Goal: Consume media (video, audio): Consume media (video, audio)

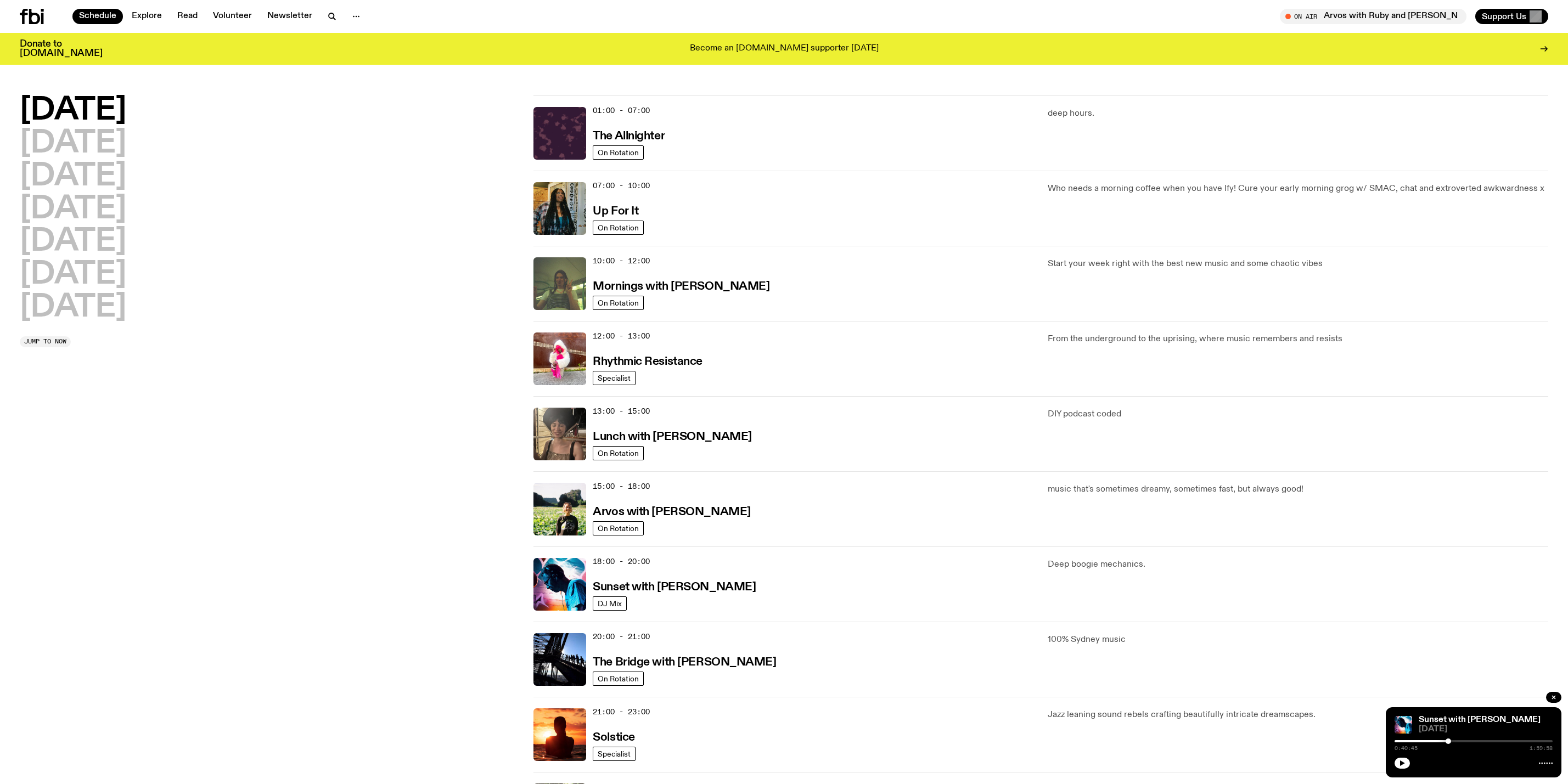
scroll to position [30, 0]
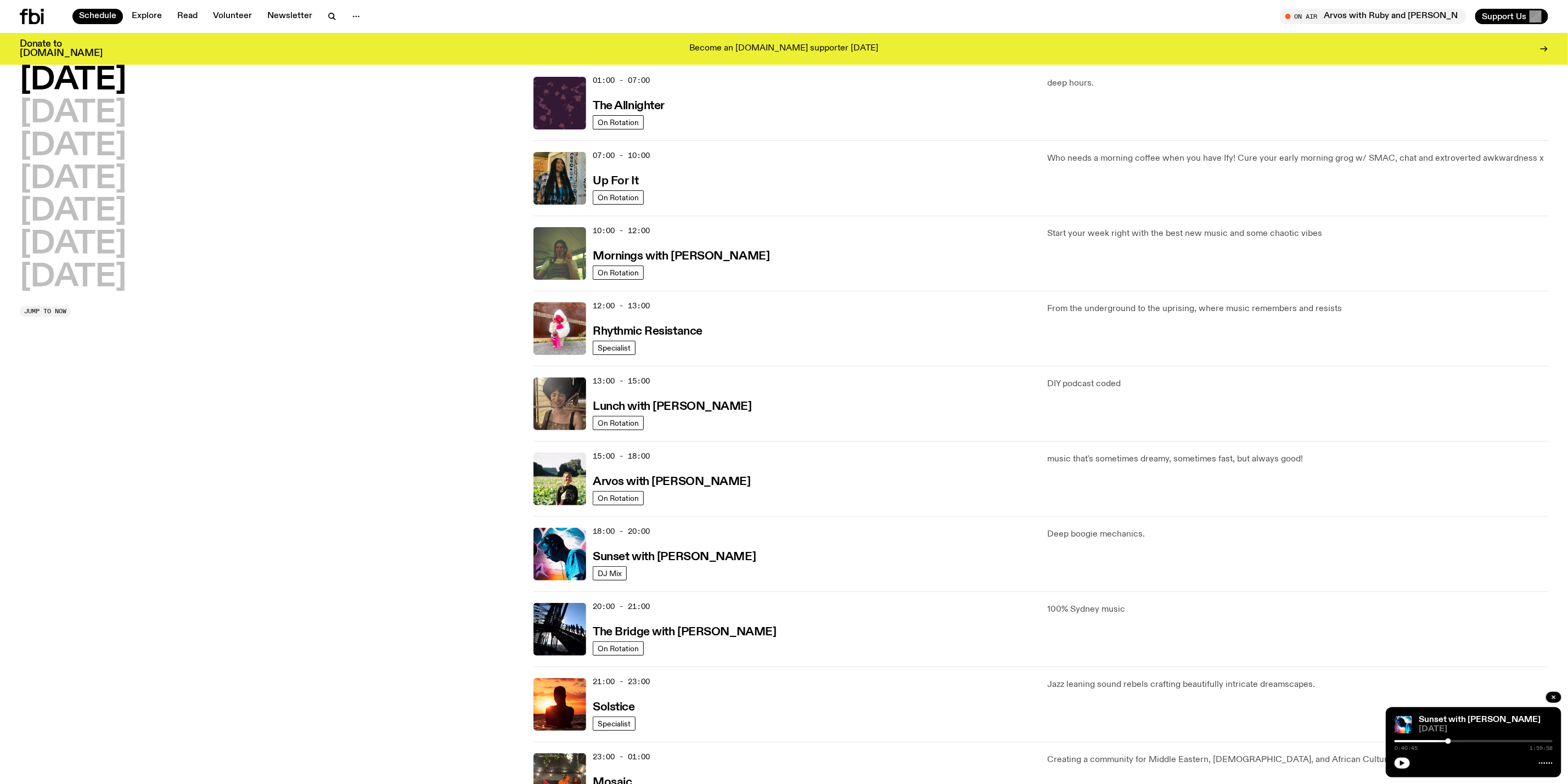
click at [83, 79] on h2 "[DATE]" at bounding box center [73, 80] width 106 height 31
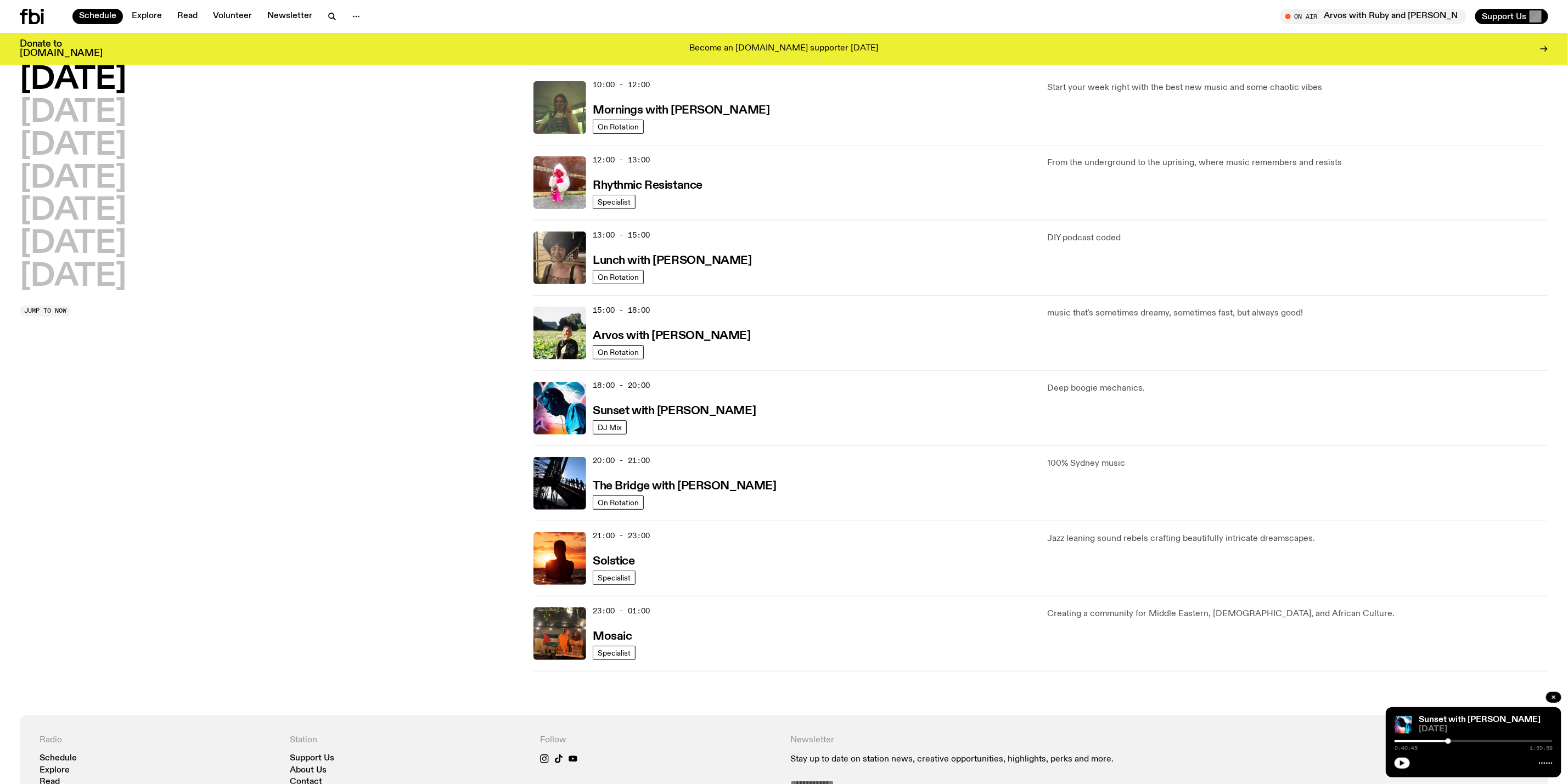
scroll to position [195, 0]
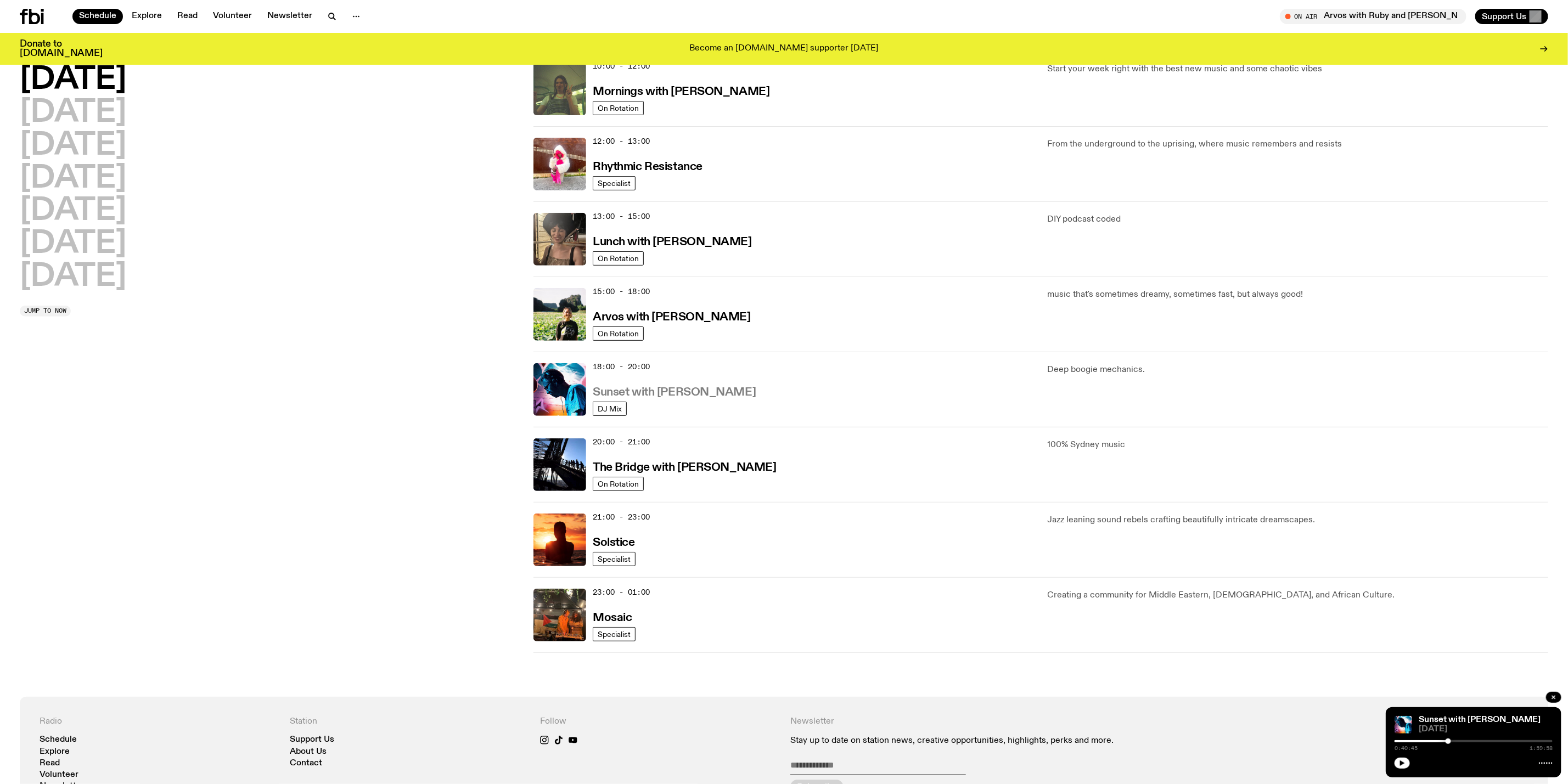
click at [652, 397] on h3 "Sunset with [PERSON_NAME]" at bounding box center [674, 392] width 163 height 12
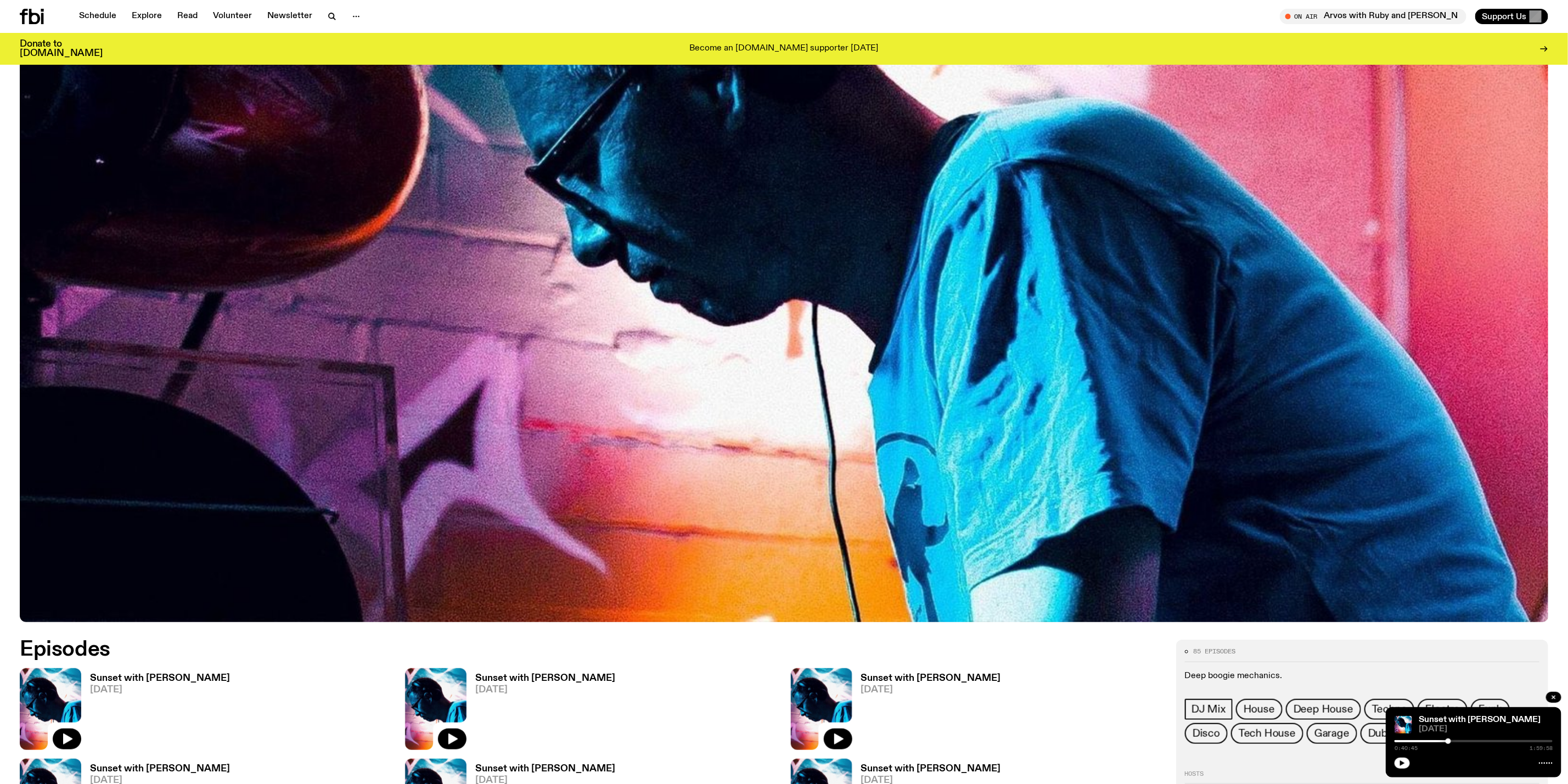
scroll to position [568, 0]
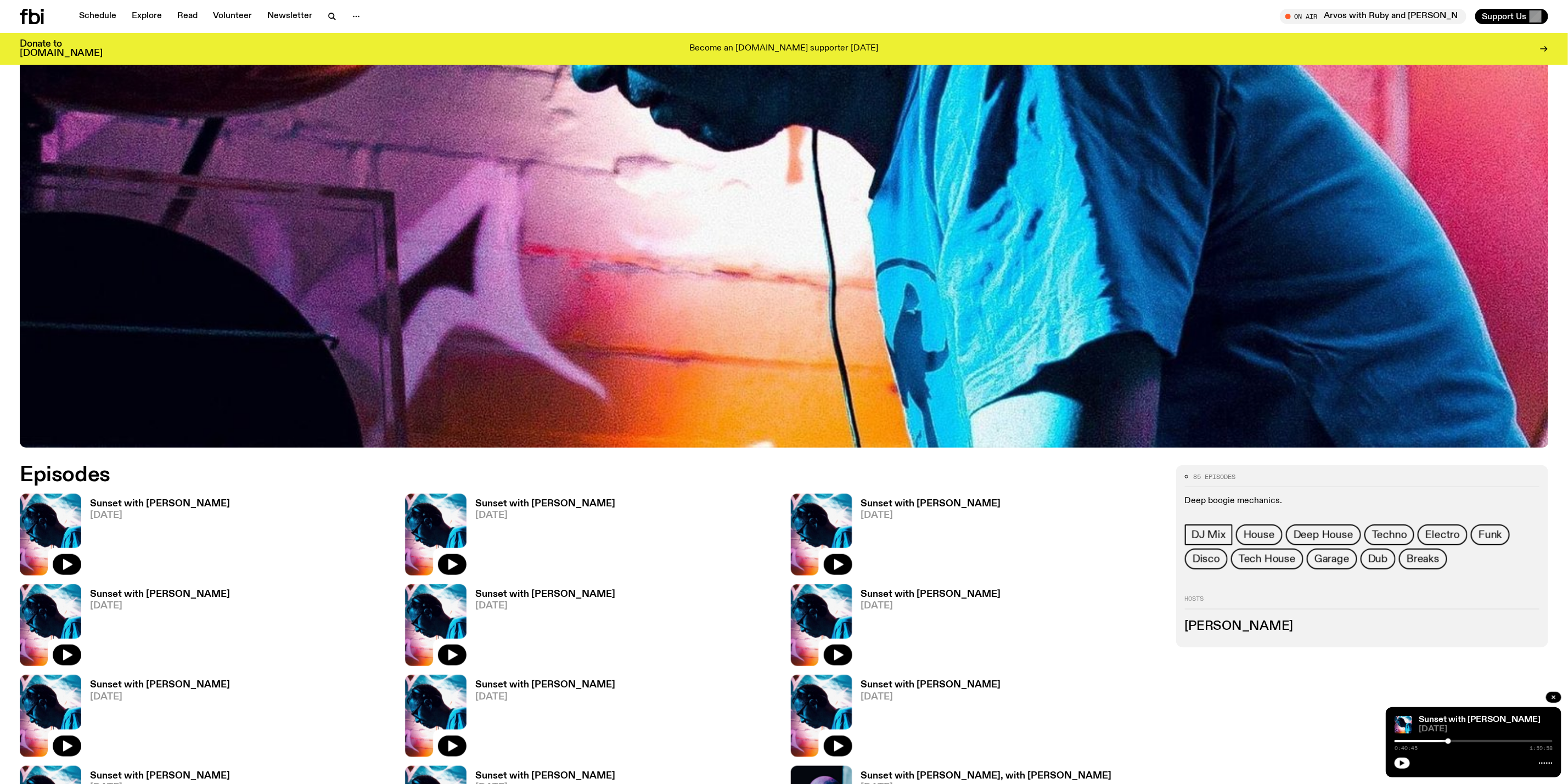
click at [67, 518] on img at bounding box center [51, 534] width 62 height 82
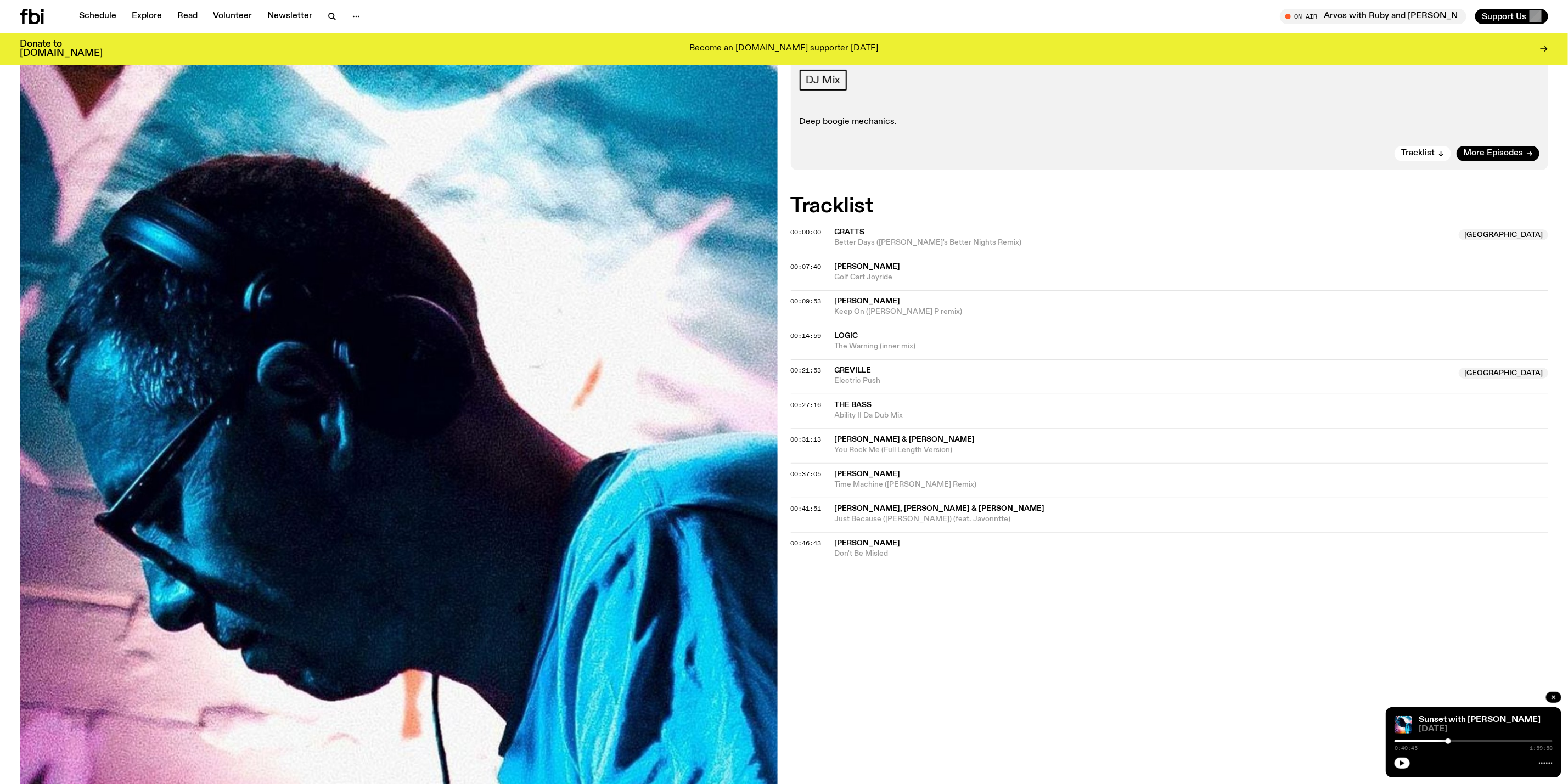
scroll to position [160, 0]
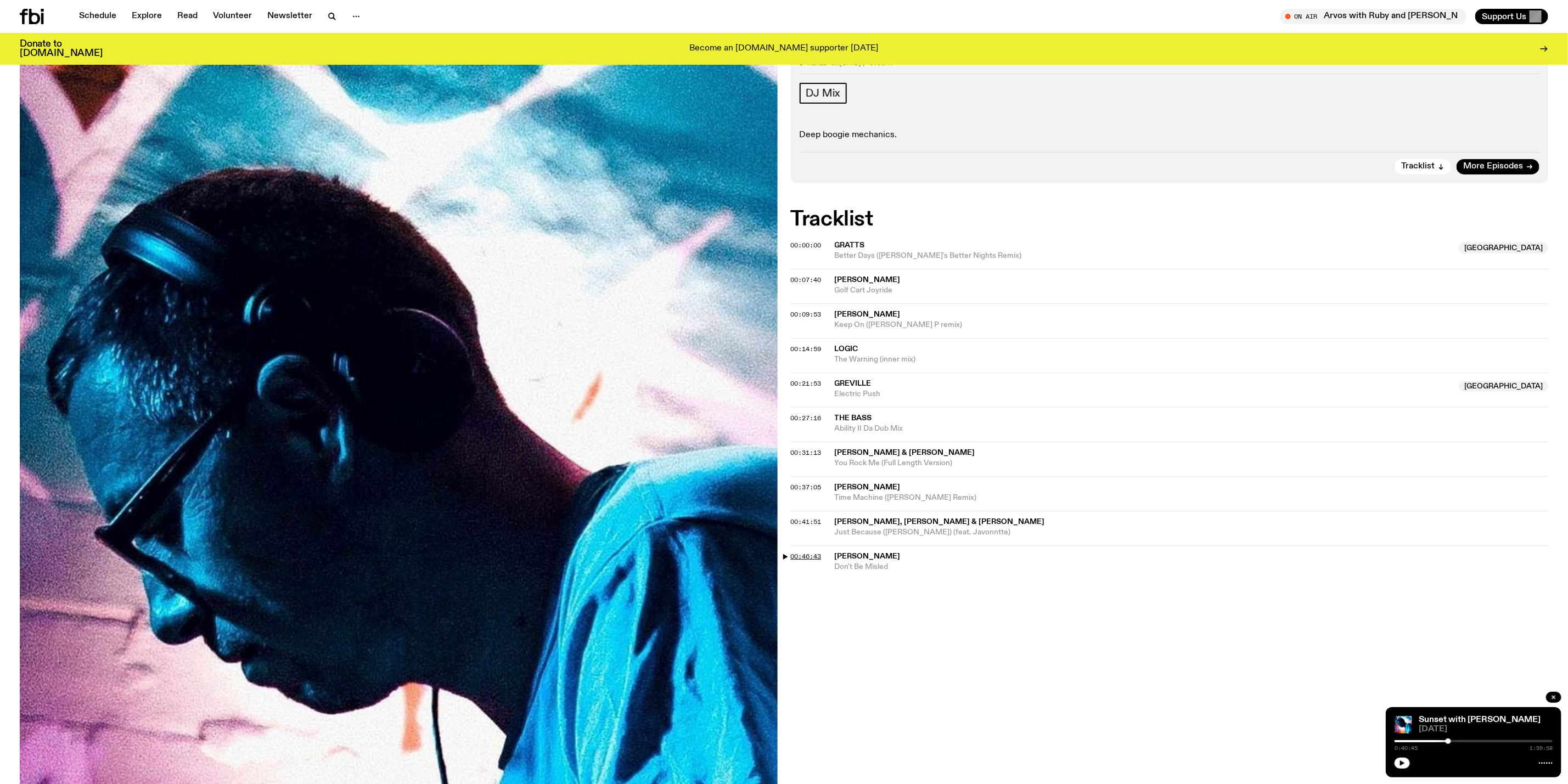
click at [805, 558] on span "00:46:43" at bounding box center [806, 556] width 31 height 9
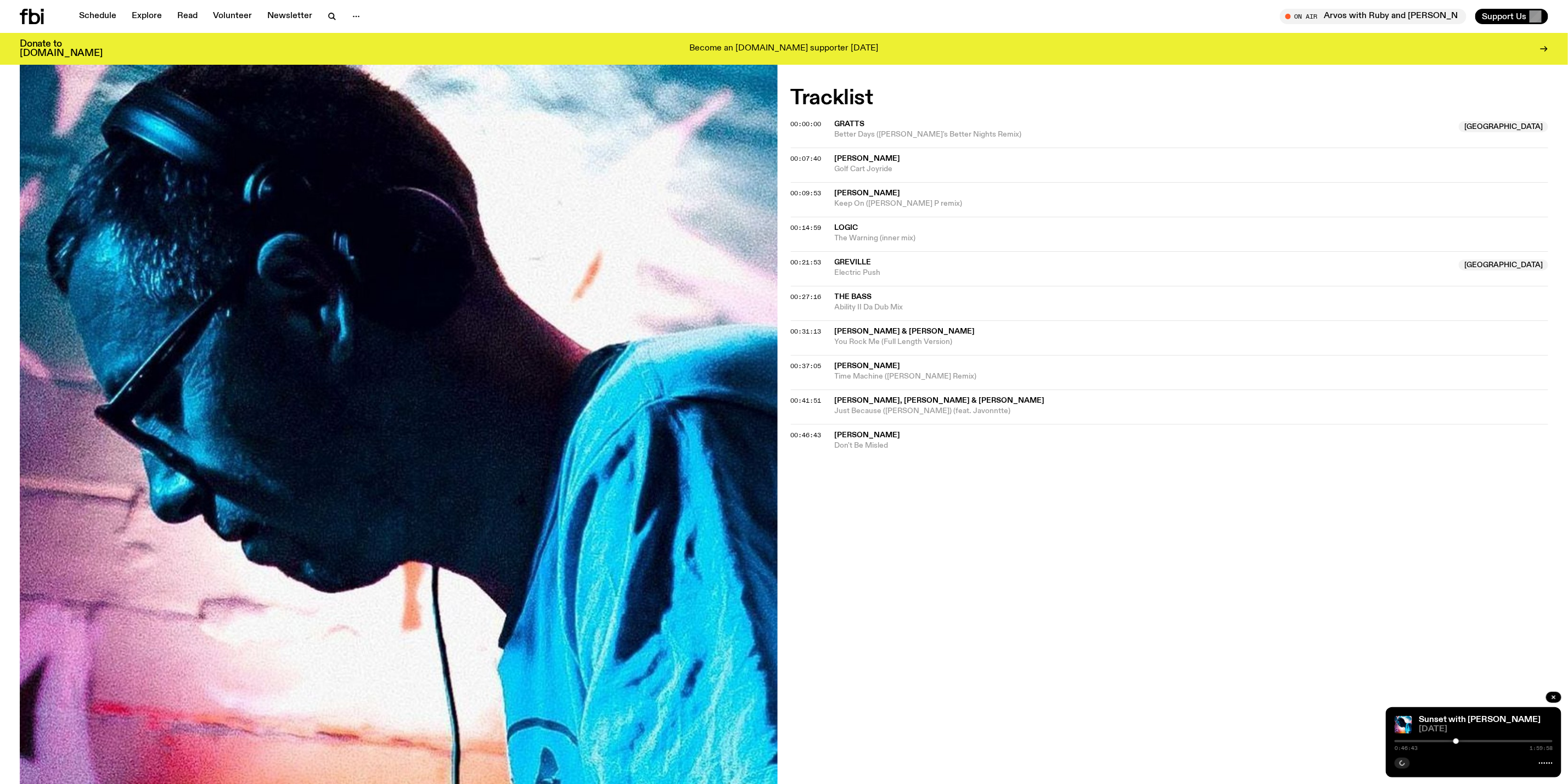
scroll to position [242, 0]
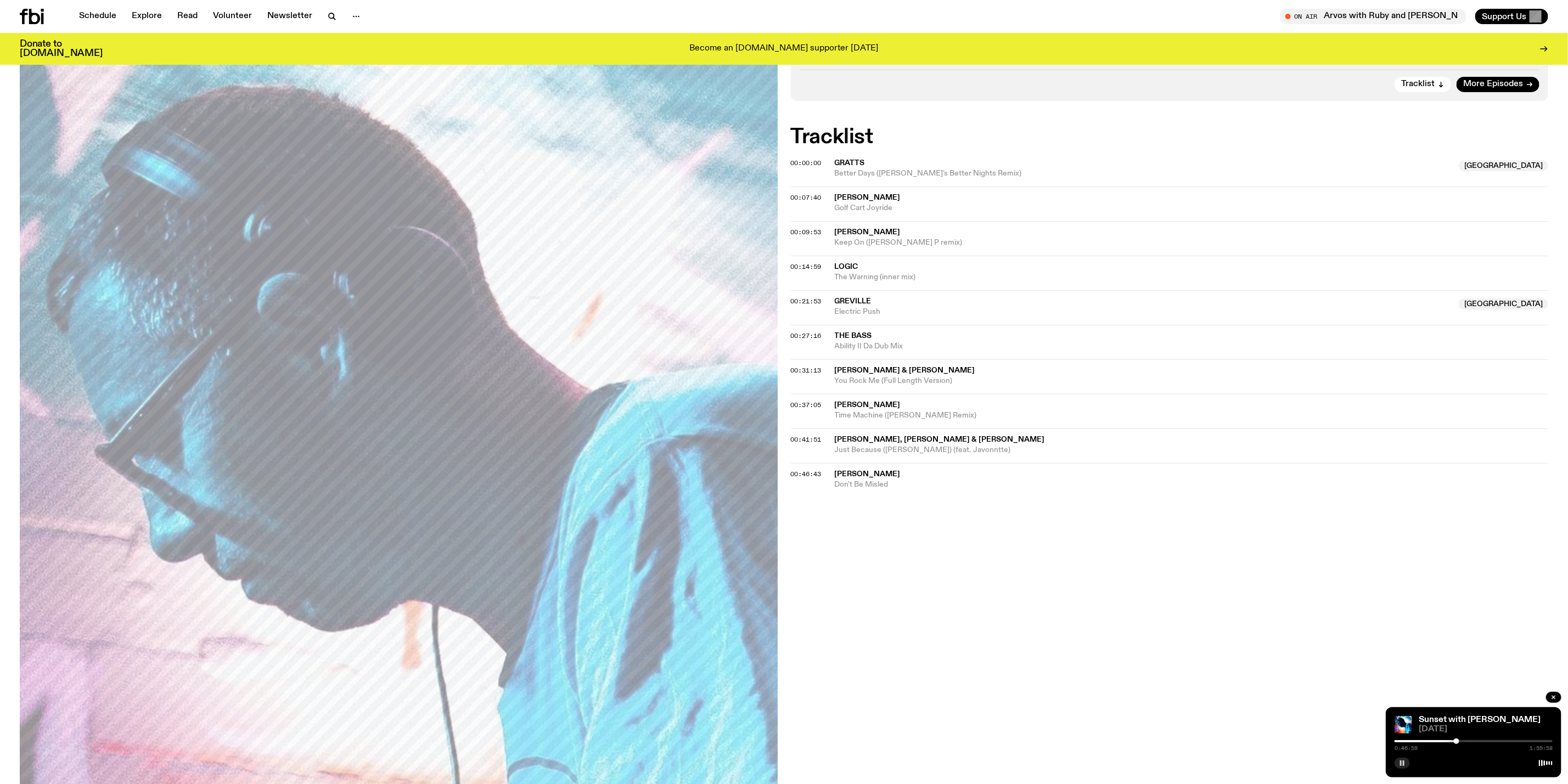
click at [1403, 764] on icon "button" at bounding box center [1403, 763] width 7 height 7
